Goal: Information Seeking & Learning: Learn about a topic

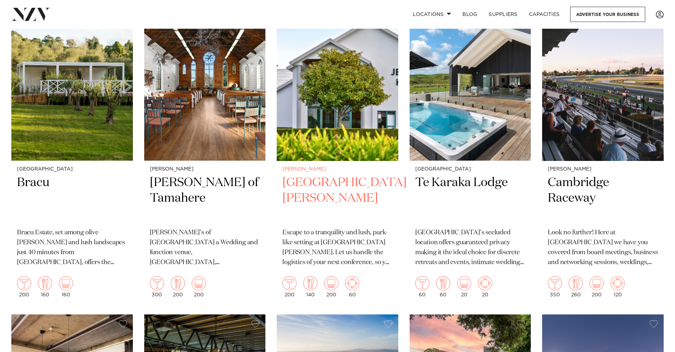
scroll to position [496, 0]
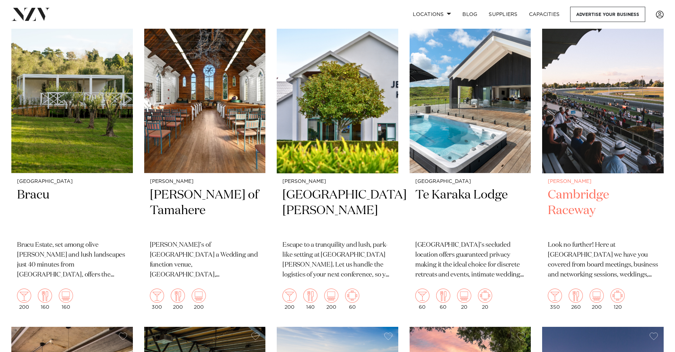
click at [590, 136] on img at bounding box center [602, 91] width 121 height 163
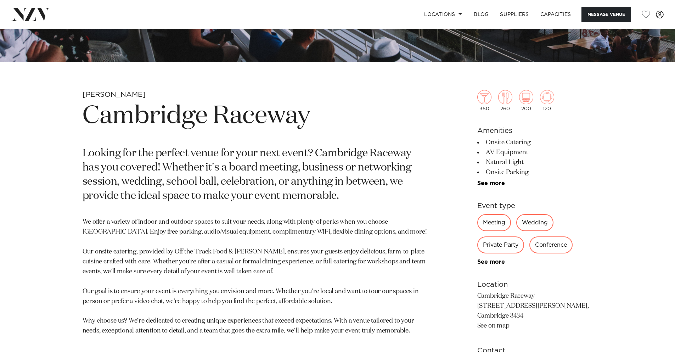
scroll to position [390, 0]
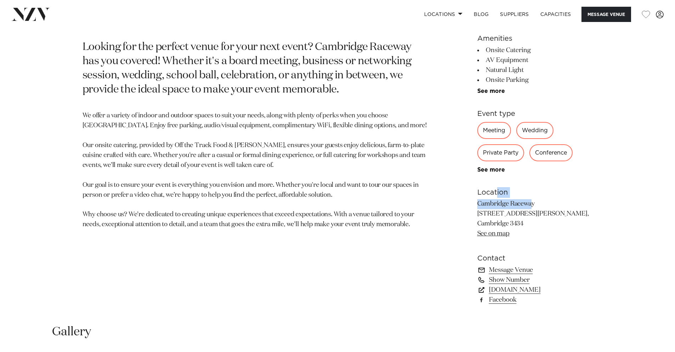
drag, startPoint x: 499, startPoint y: 198, endPoint x: 472, endPoint y: 174, distance: 36.1
click at [475, 177] on div "Hamilton Cambridge Raceway Looking for the perfect venue for your next event? C…" at bounding box center [337, 148] width 603 height 329
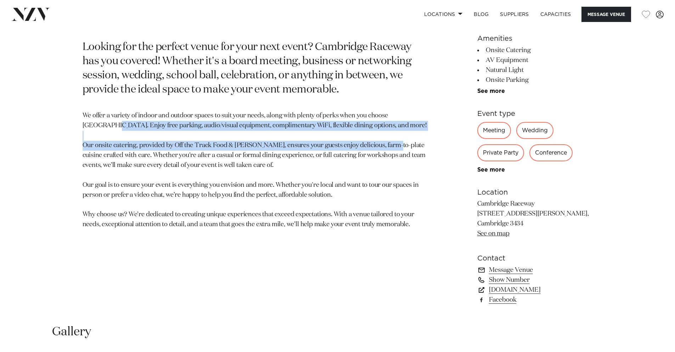
drag, startPoint x: 388, startPoint y: 149, endPoint x: 42, endPoint y: 121, distance: 347.1
click at [42, 121] on div "Hamilton Cambridge Raceway Looking for the perfect venue for your next event? C…" at bounding box center [337, 148] width 603 height 329
click at [88, 137] on p "We offer a variety of indoor and outdoor spaces to suit your needs, along with …" at bounding box center [255, 170] width 344 height 119
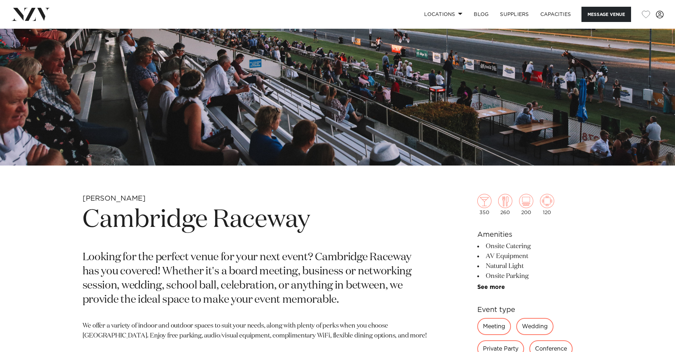
scroll to position [106, 0]
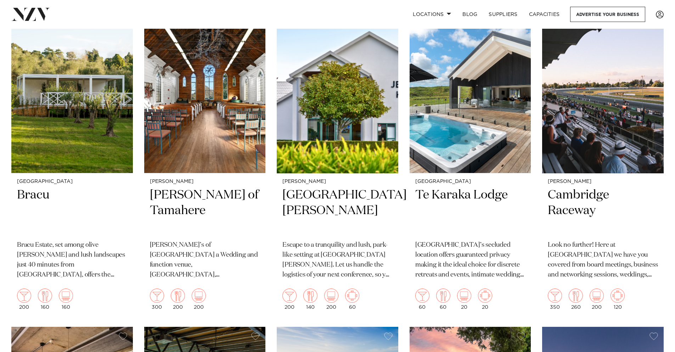
scroll to position [744, 0]
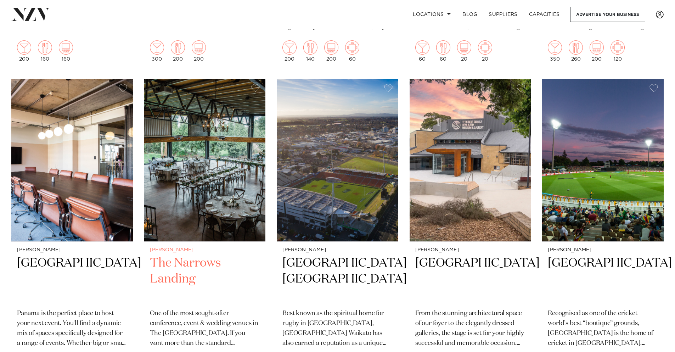
click at [218, 184] on img at bounding box center [204, 160] width 121 height 163
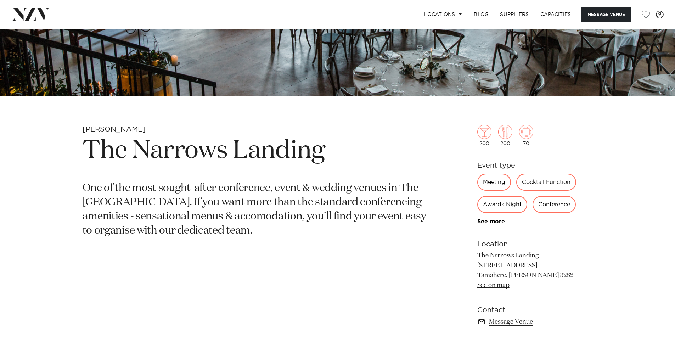
scroll to position [248, 0]
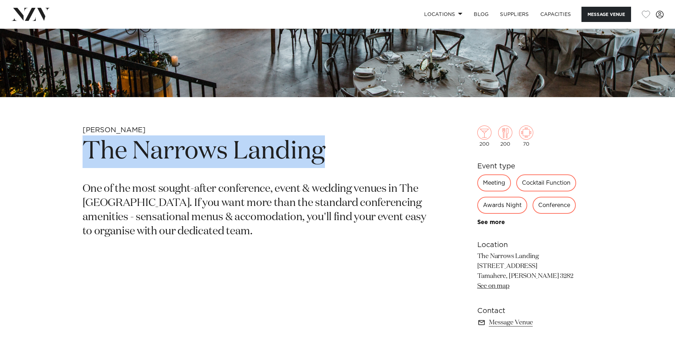
drag, startPoint x: 84, startPoint y: 149, endPoint x: 306, endPoint y: 146, distance: 222.4
click at [385, 153] on h1 "The Narrows Landing" at bounding box center [255, 151] width 344 height 33
